Goal: Information Seeking & Learning: Learn about a topic

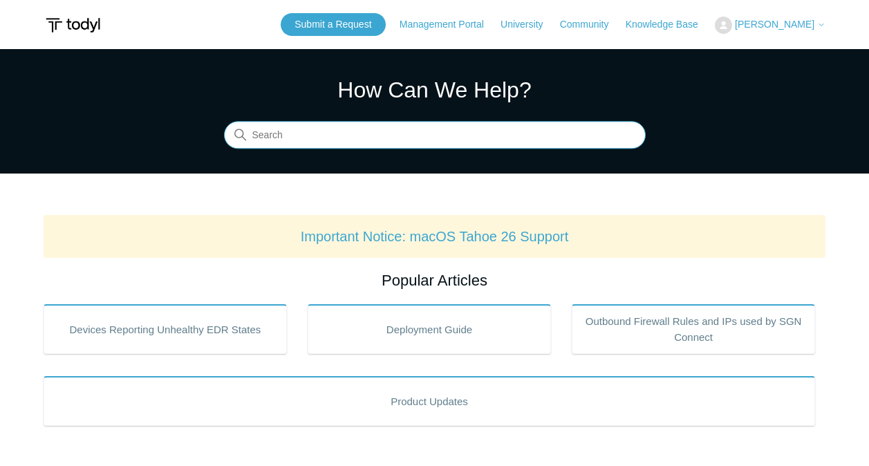
click at [523, 128] on input "Search" at bounding box center [435, 136] width 422 height 28
click at [510, 129] on input "Search" at bounding box center [435, 136] width 422 height 28
type input "intune"
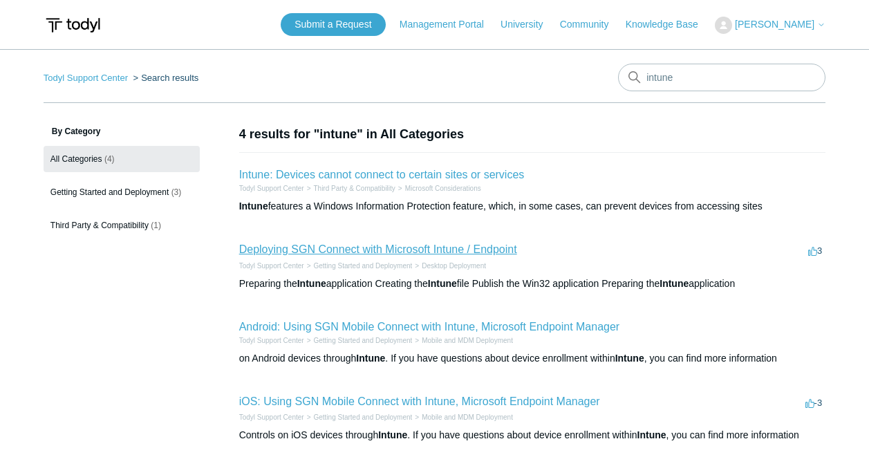
click at [467, 248] on link "Deploying SGN Connect with Microsoft Intune / Endpoint" at bounding box center [378, 249] width 278 height 12
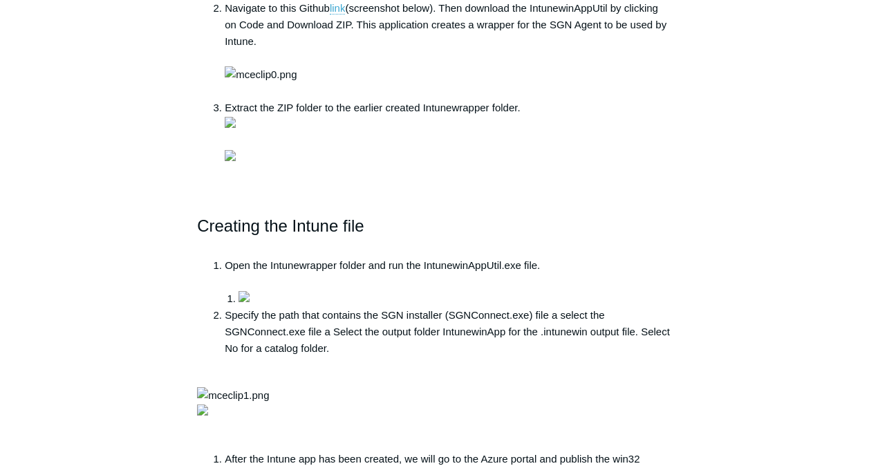
scroll to position [692, 0]
